Goal: Task Accomplishment & Management: Manage account settings

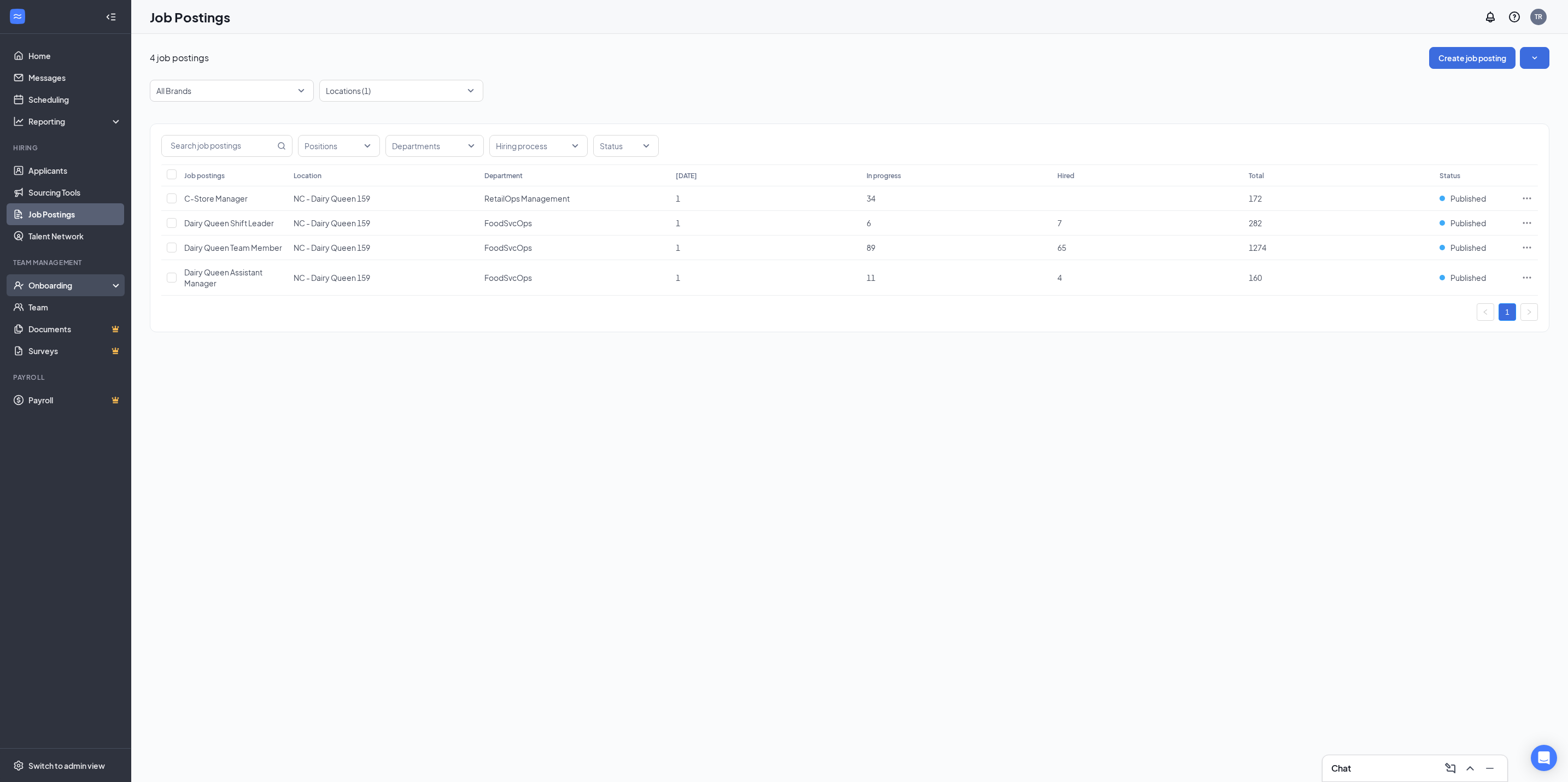
click at [54, 281] on div "Onboarding" at bounding box center [71, 285] width 84 height 11
click at [48, 309] on link "Overview" at bounding box center [75, 307] width 94 height 22
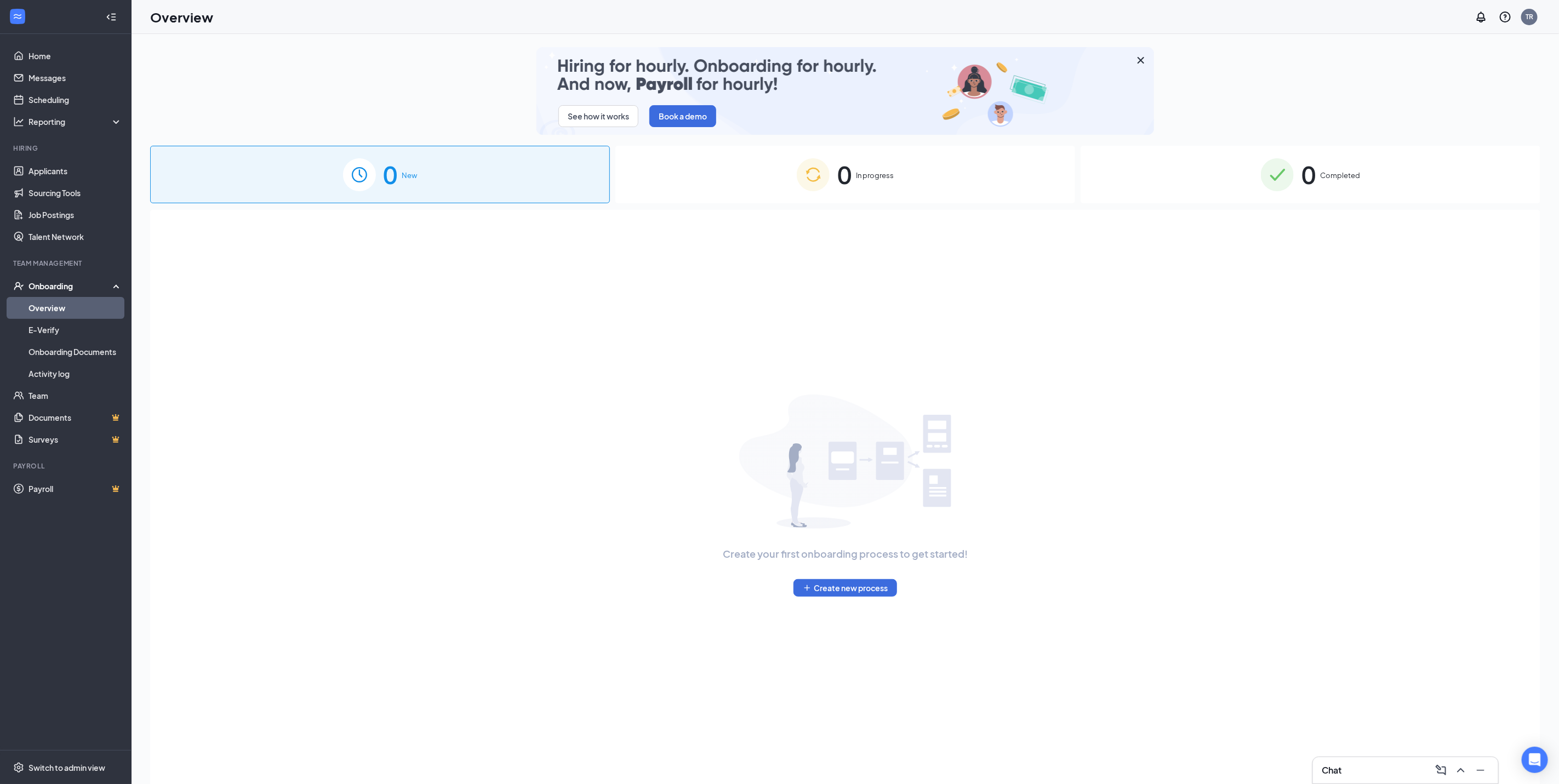
drag, startPoint x: 1311, startPoint y: 178, endPoint x: 1303, endPoint y: 182, distance: 8.9
click at [1311, 176] on span "0" at bounding box center [1308, 174] width 14 height 38
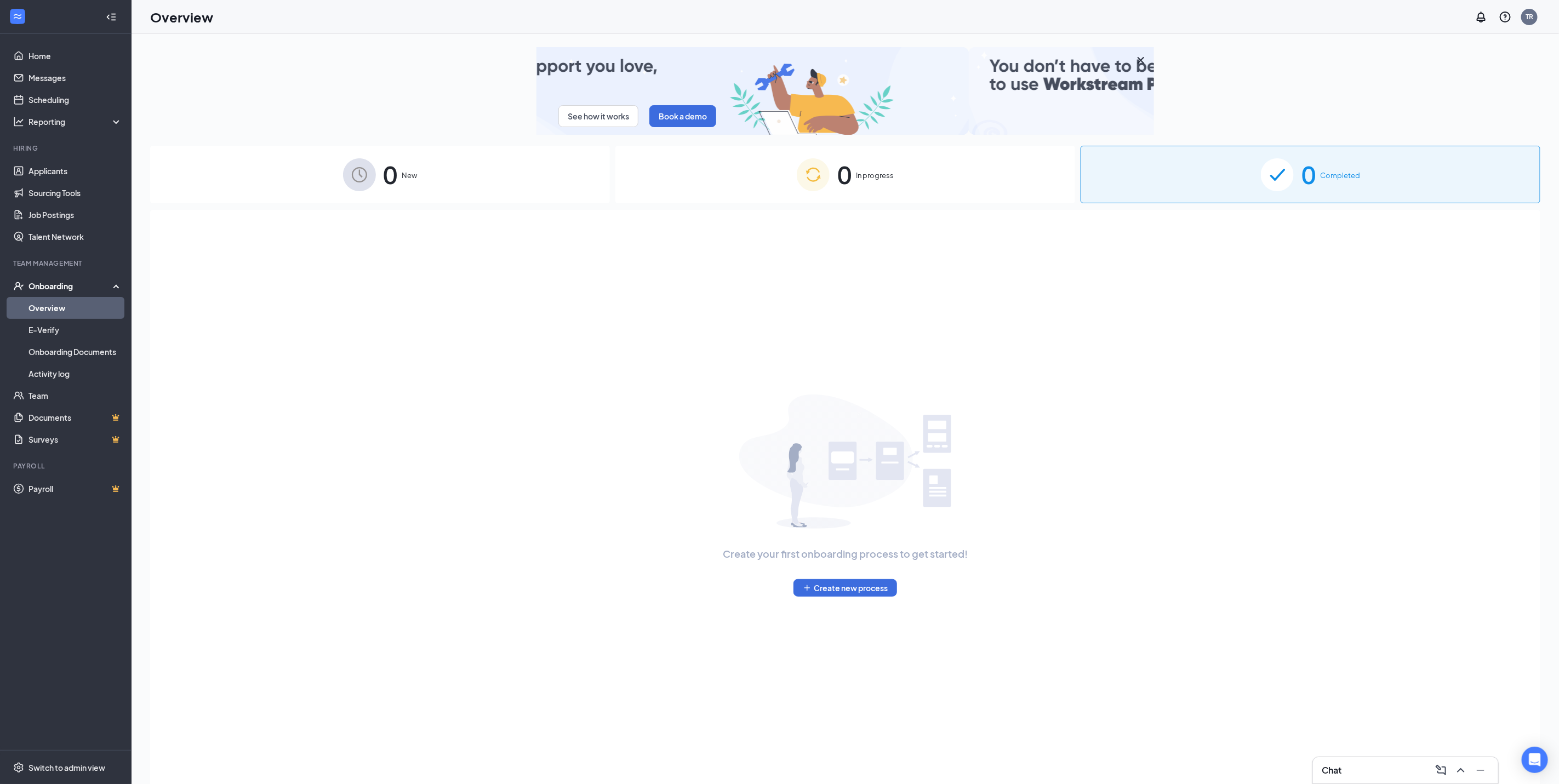
click at [1288, 183] on img at bounding box center [1278, 175] width 33 height 33
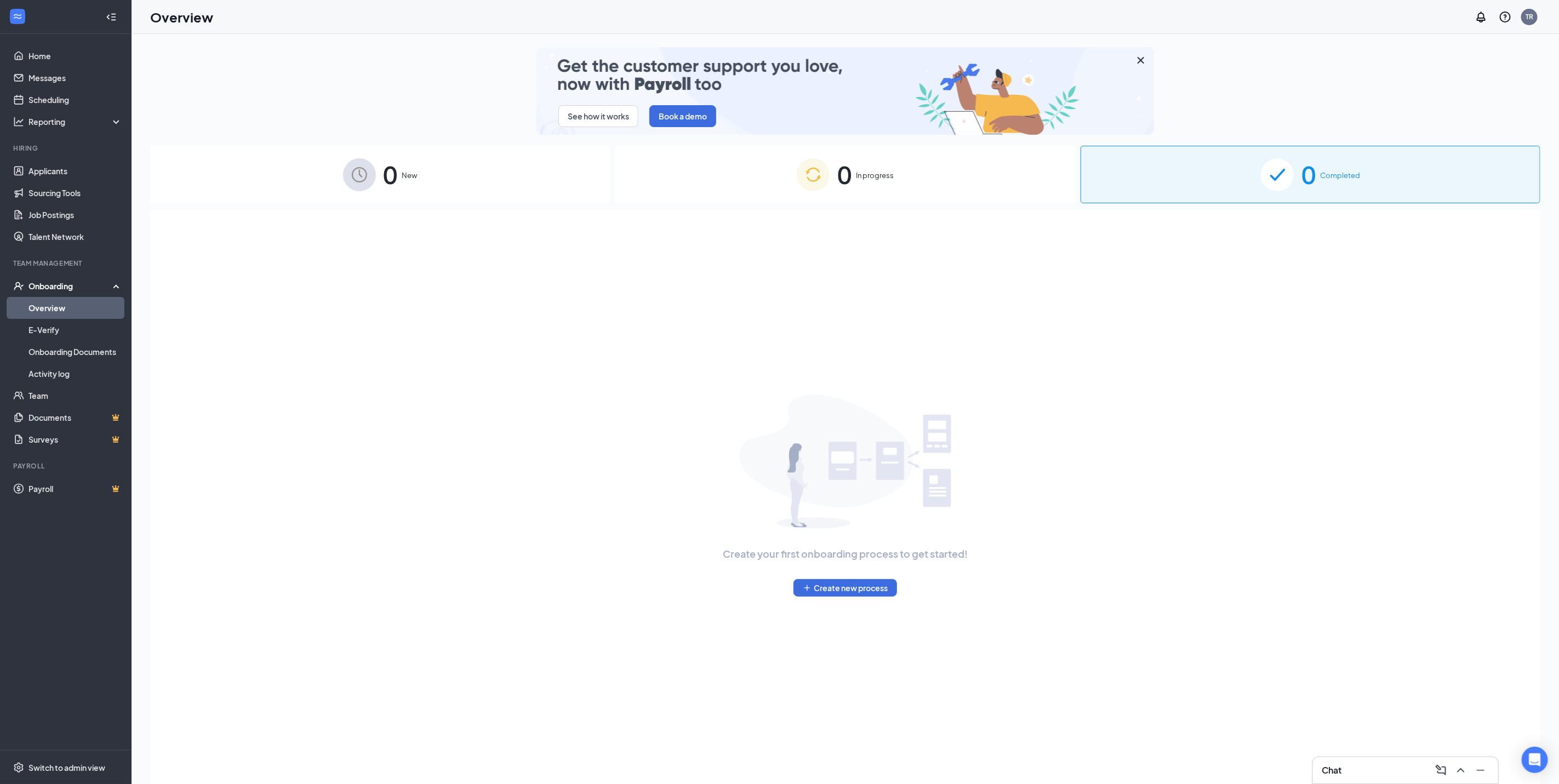
click at [1288, 184] on img at bounding box center [1278, 175] width 33 height 33
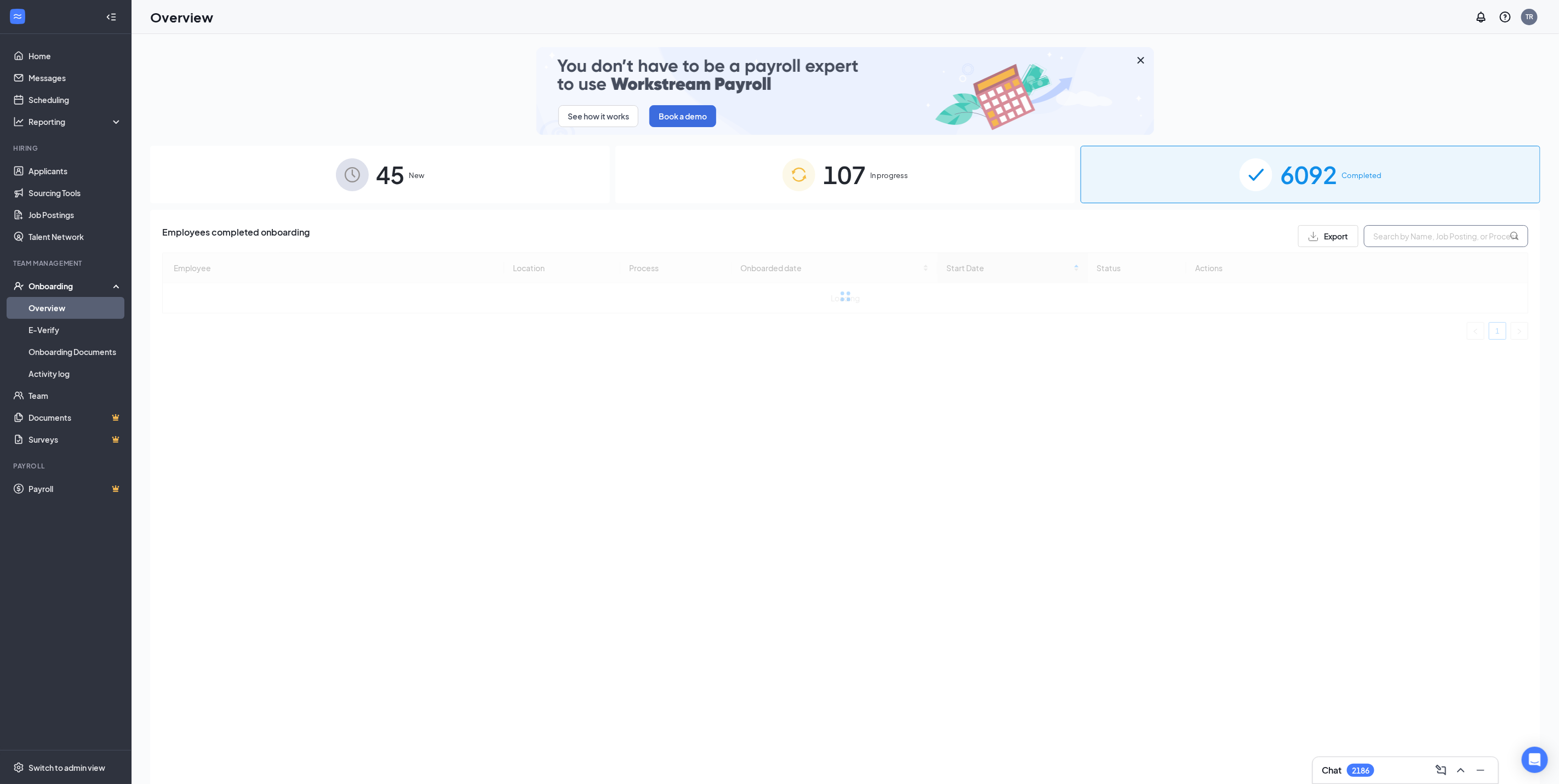
click at [1416, 239] on input "text" at bounding box center [1446, 236] width 164 height 22
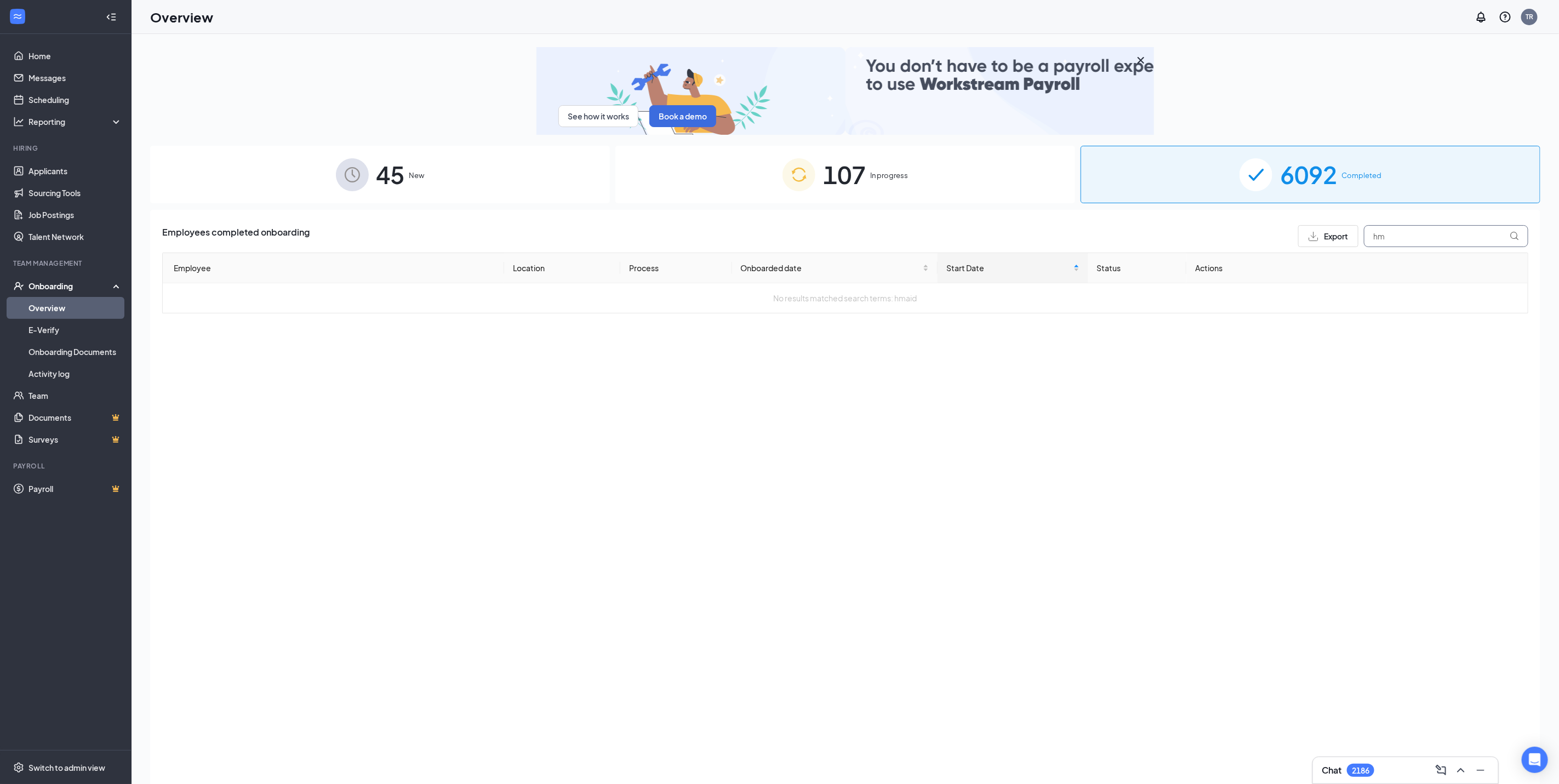
type input "h"
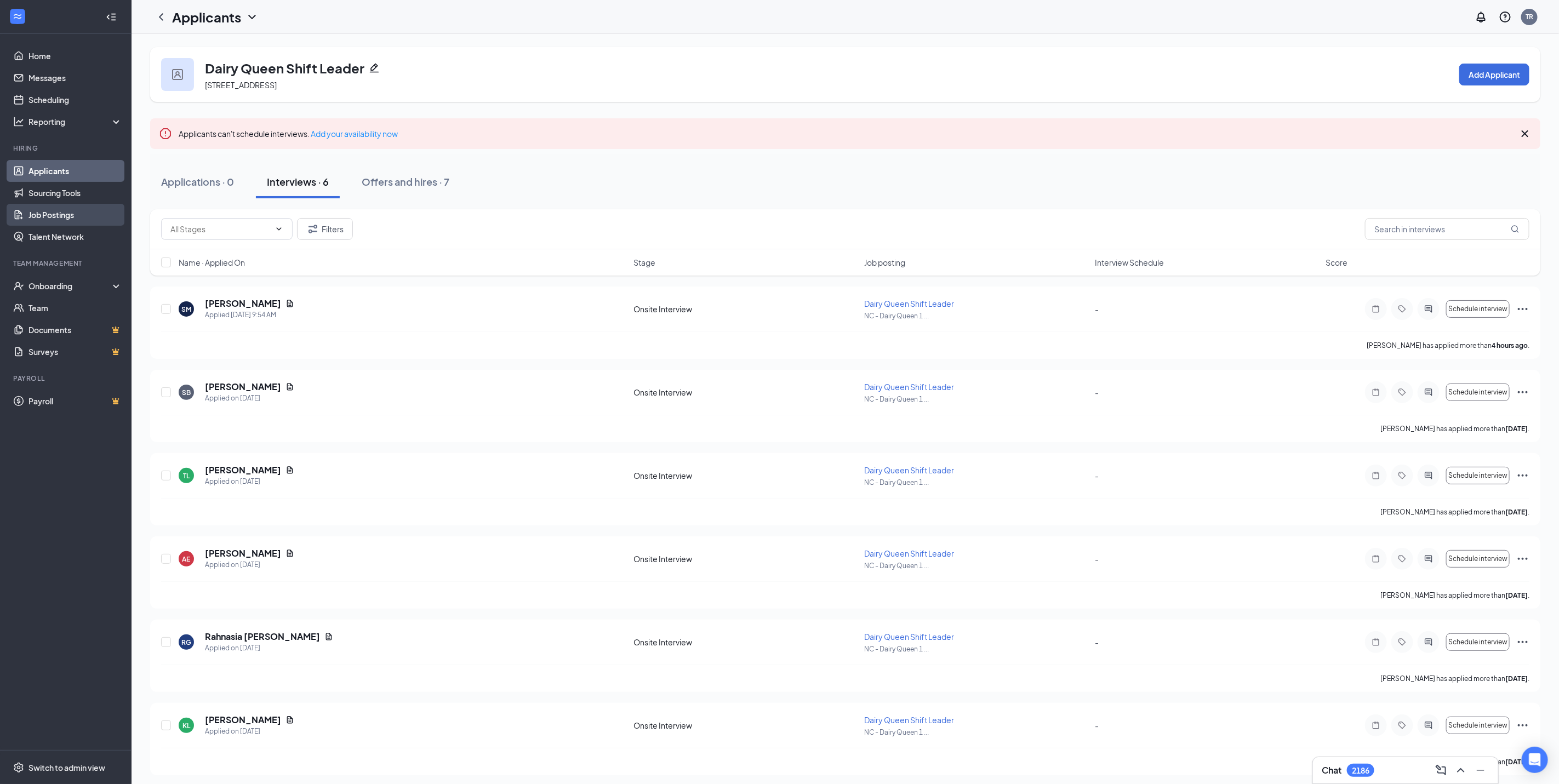
click at [54, 209] on link "Job Postings" at bounding box center [76, 215] width 94 height 22
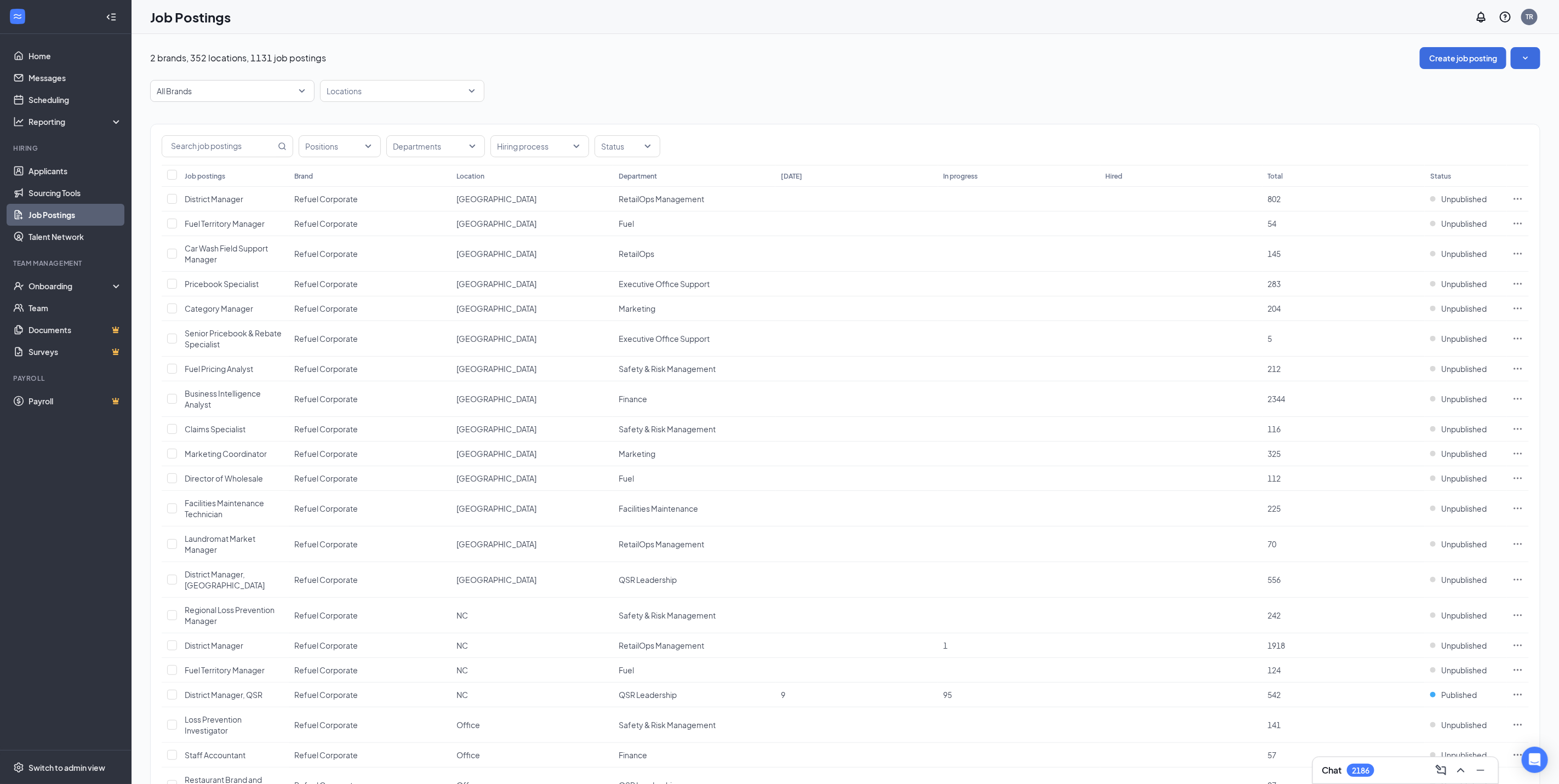
drag, startPoint x: 337, startPoint y: 88, endPoint x: 1571, endPoint y: 62, distance: 1234.3
click at [337, 88] on div at bounding box center [397, 91] width 148 height 18
type input "2"
type input "181"
click at [367, 115] on div "NC - Refuel 1181" at bounding box center [373, 121] width 60 height 12
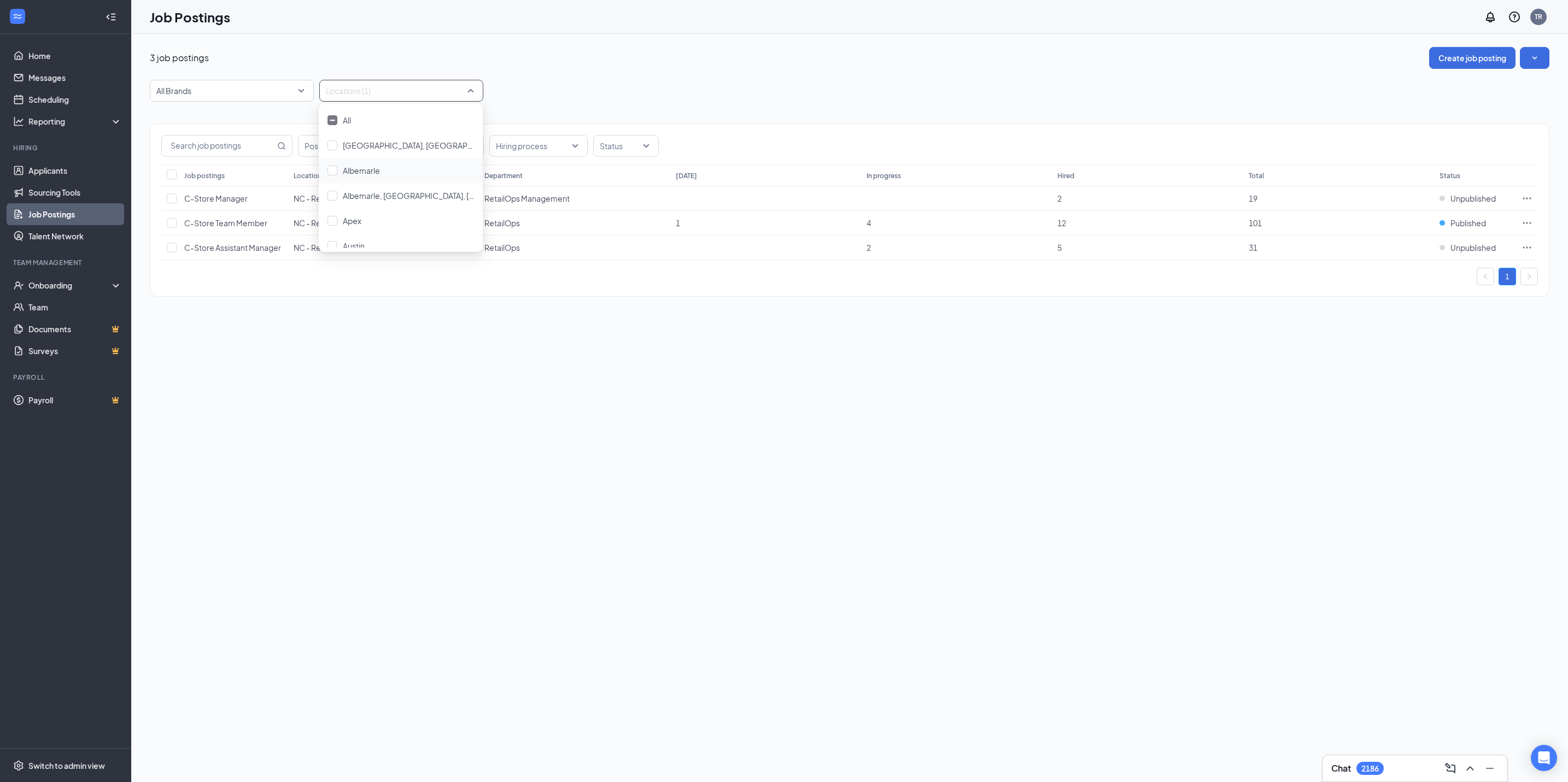
click at [1122, 671] on div "3 job postings Create job posting All Brands Locations (1) Positions Department…" at bounding box center [850, 408] width 1437 height 749
click at [1457, 228] on span "Published" at bounding box center [1468, 223] width 35 height 11
click at [1401, 343] on span "Unpublished" at bounding box center [1428, 338] width 147 height 11
click at [385, 93] on div at bounding box center [396, 91] width 148 height 18
click at [331, 118] on div at bounding box center [332, 120] width 10 height 10
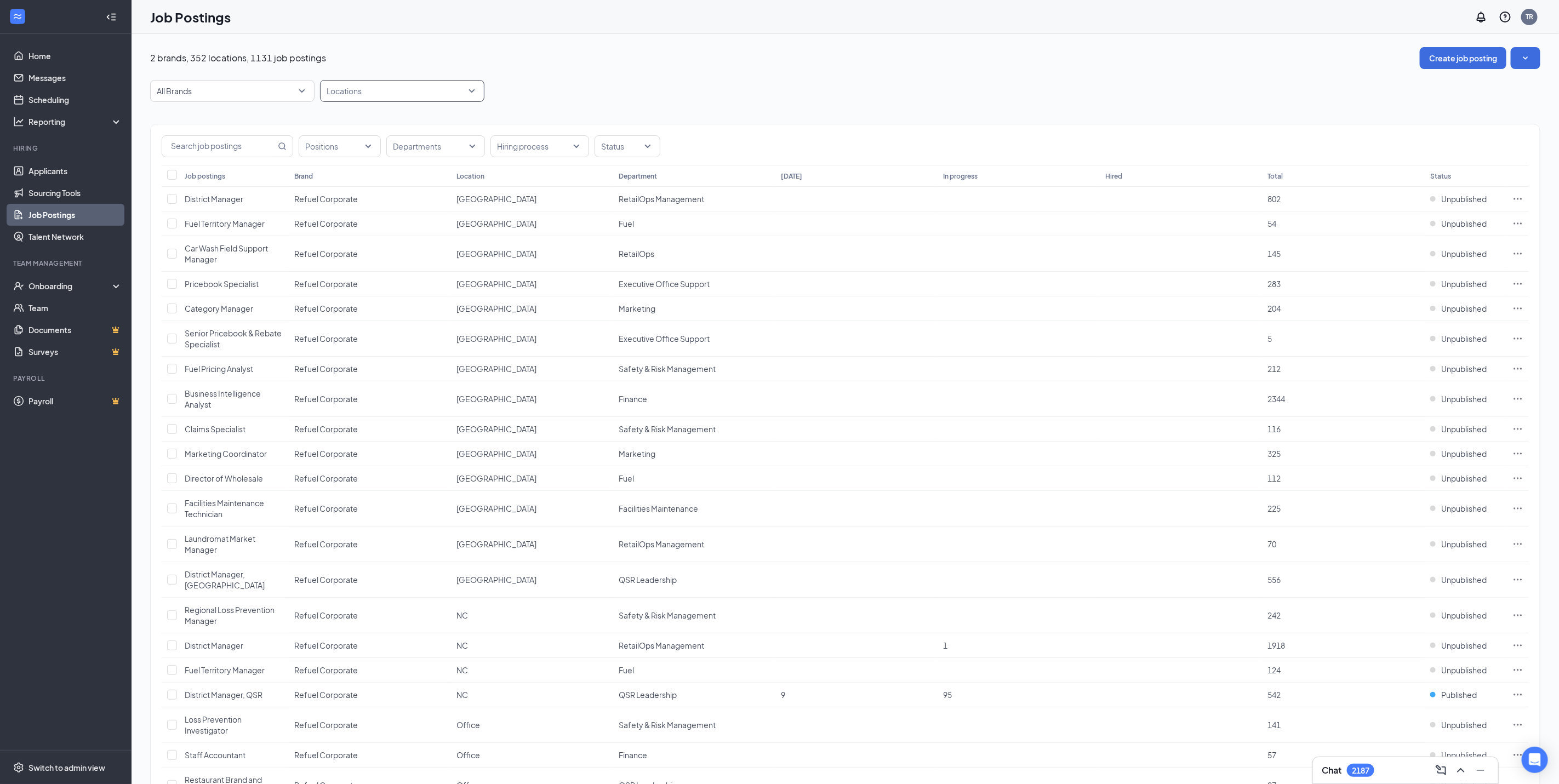
click at [356, 84] on div at bounding box center [397, 91] width 148 height 18
type input "150"
drag, startPoint x: 380, startPoint y: 109, endPoint x: 1150, endPoint y: 398, distance: 822.4
click at [380, 109] on div "NC - Refuel 1150" at bounding box center [401, 120] width 164 height 25
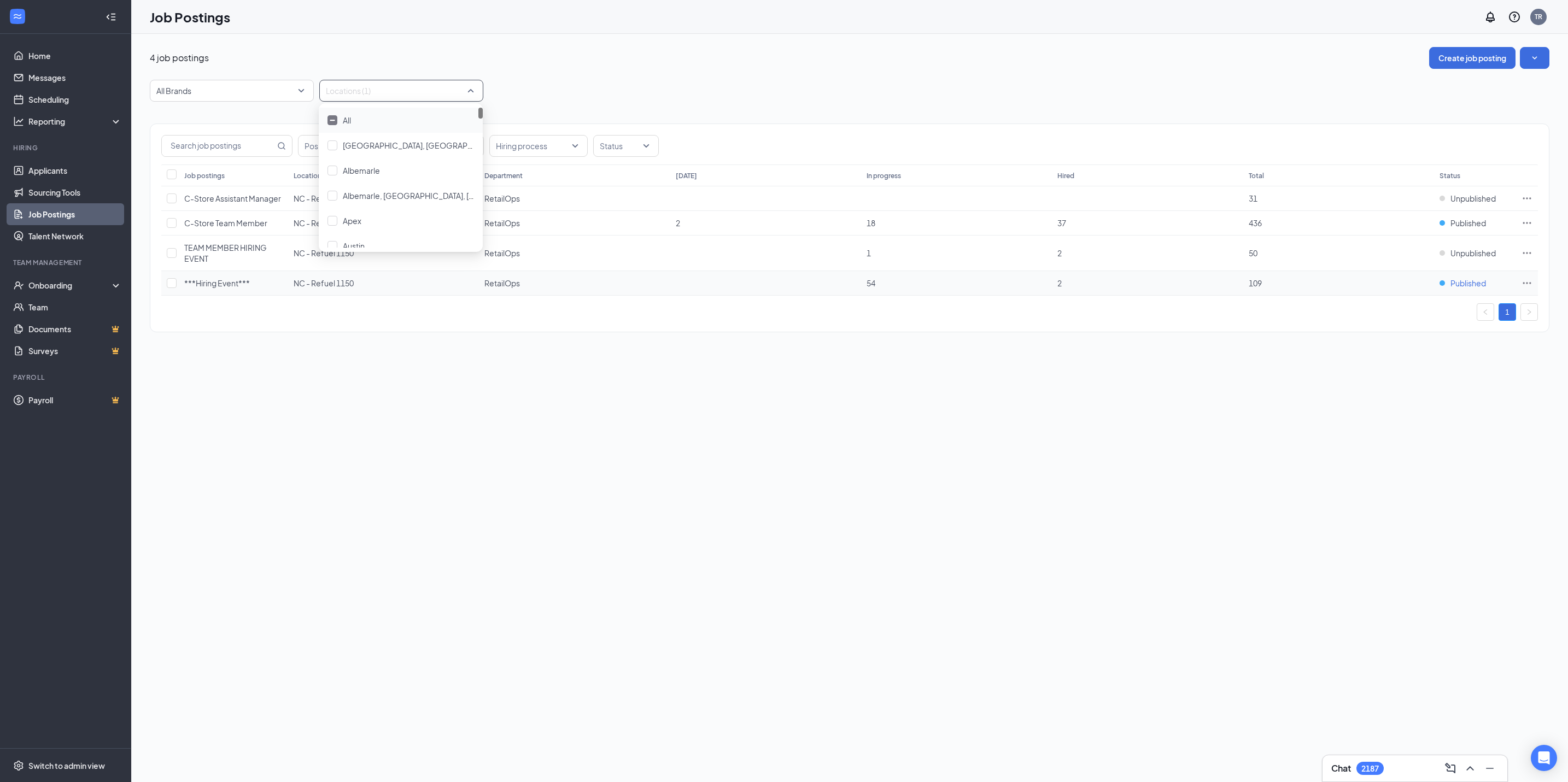
click at [1469, 287] on span "Published" at bounding box center [1468, 283] width 35 height 11
drag, startPoint x: 1396, startPoint y: 402, endPoint x: 1391, endPoint y: 396, distance: 7.8
click at [1394, 400] on span "Unpublished" at bounding box center [1428, 399] width 147 height 11
